Goal: Browse casually: Explore the website without a specific task or goal

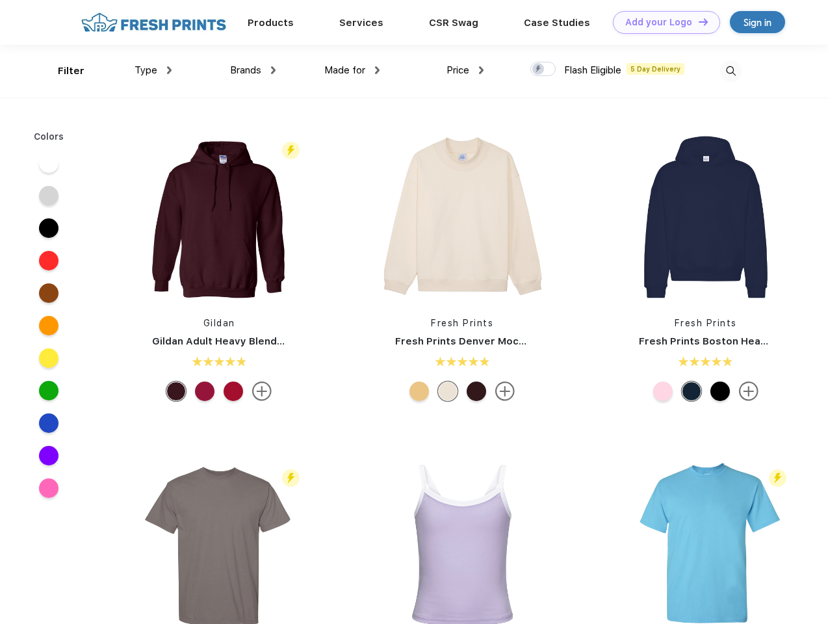
click at [661, 22] on link "Add your Logo Design Tool" at bounding box center [666, 22] width 107 height 23
click at [0, 0] on div "Design Tool" at bounding box center [0, 0] width 0 height 0
click at [697, 21] on link "Add your Logo Design Tool" at bounding box center [666, 22] width 107 height 23
click at [62, 71] on div "Filter" at bounding box center [71, 71] width 27 height 15
click at [153, 70] on span "Type" at bounding box center [146, 70] width 23 height 12
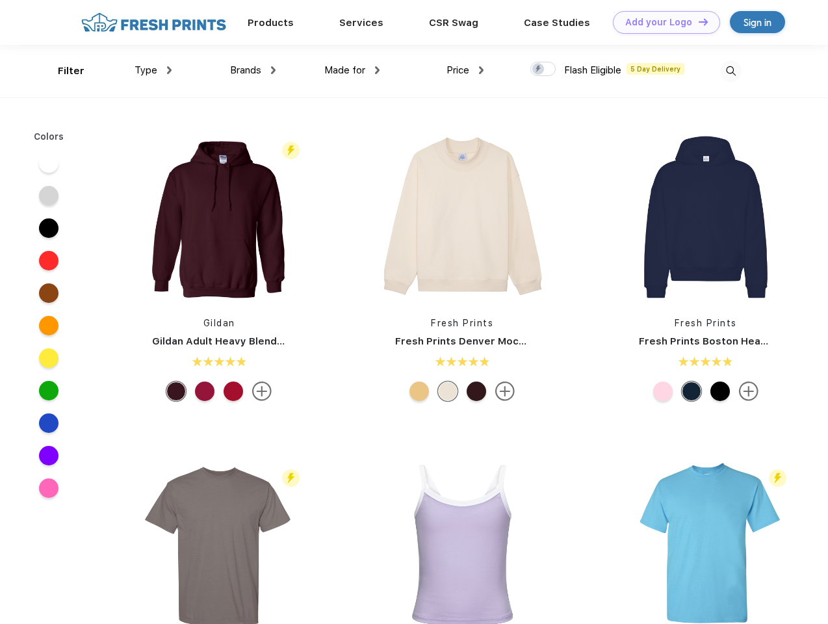
click at [253, 70] on span "Brands" at bounding box center [245, 70] width 31 height 12
click at [352, 70] on span "Made for" at bounding box center [344, 70] width 41 height 12
click at [465, 70] on span "Price" at bounding box center [457, 70] width 23 height 12
click at [543, 70] on div at bounding box center [542, 69] width 25 height 14
click at [539, 70] on input "checkbox" at bounding box center [534, 65] width 8 height 8
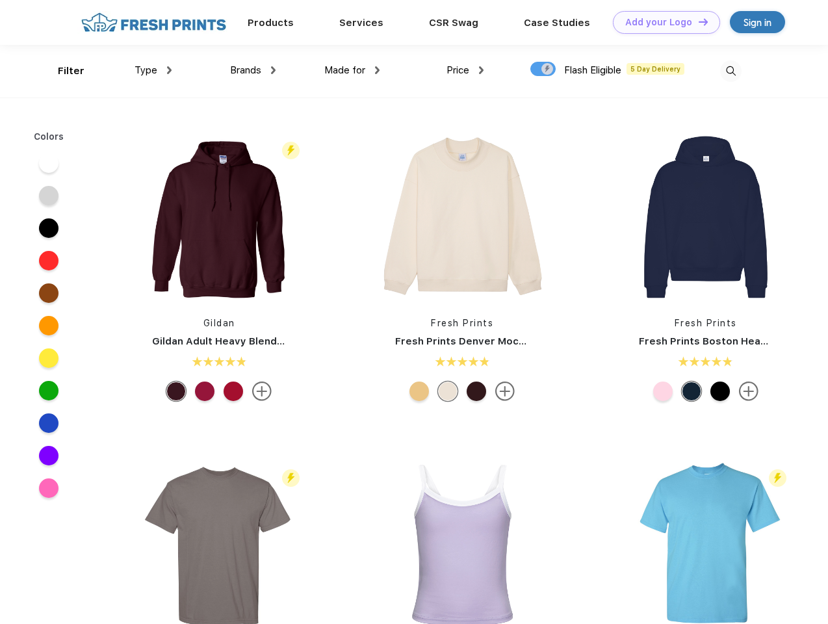
click at [730, 71] on img at bounding box center [730, 70] width 21 height 21
